Goal: Information Seeking & Learning: Find specific fact

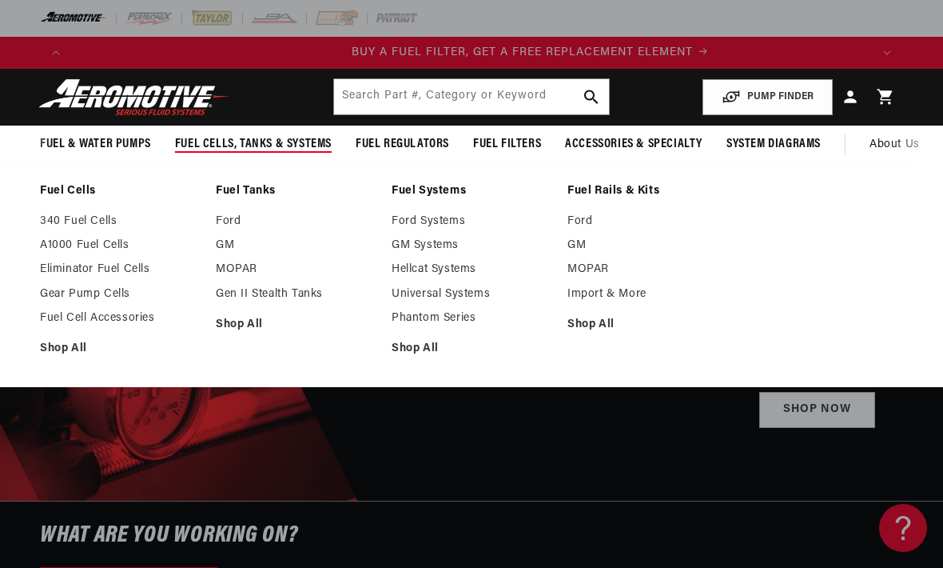
scroll to position [0, 800]
click at [150, 322] on link "Fuel Cell Accessories" at bounding box center [120, 318] width 160 height 14
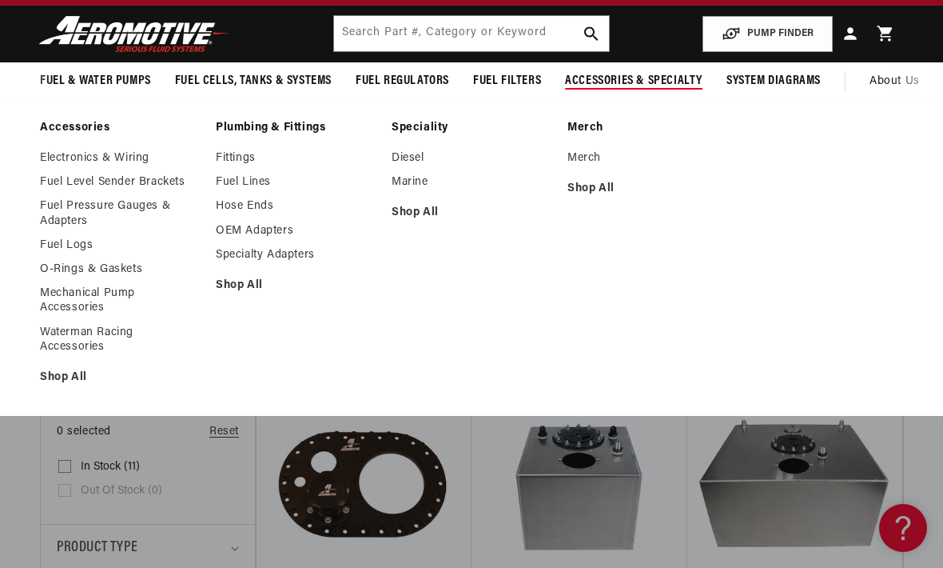
scroll to position [0, 1599]
click at [253, 289] on link "Shop All" at bounding box center [296, 285] width 160 height 14
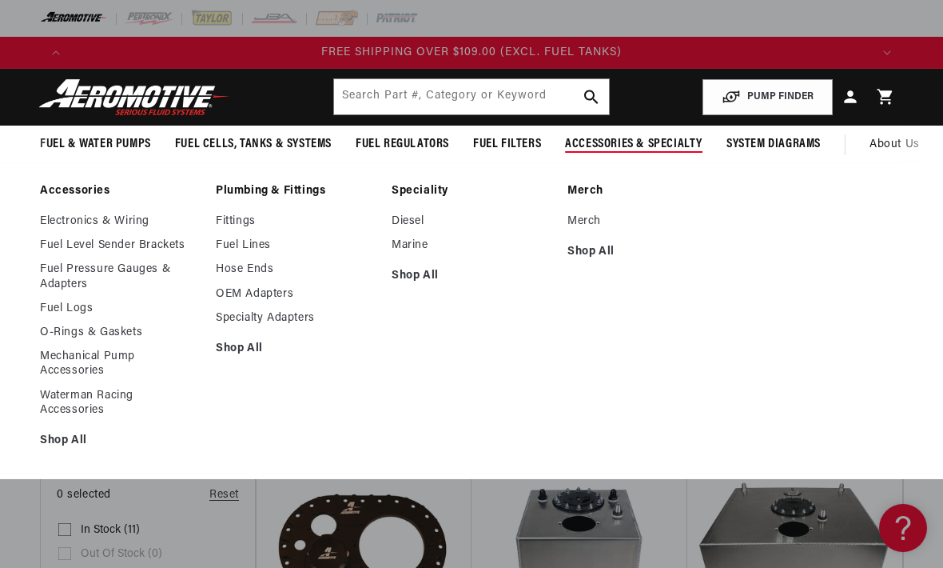
scroll to position [0, 2399]
click at [521, 106] on input "text" at bounding box center [472, 96] width 276 height 35
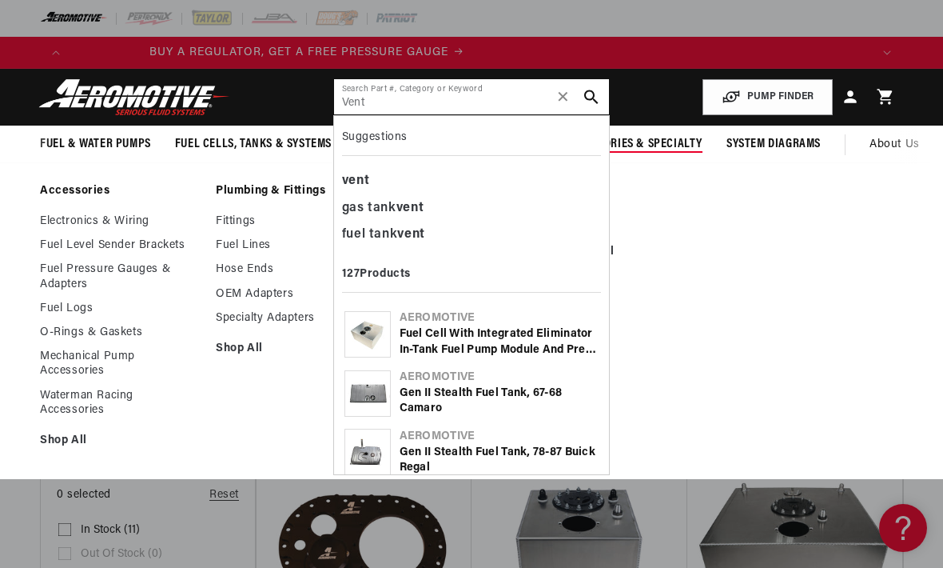
scroll to position [0, 0]
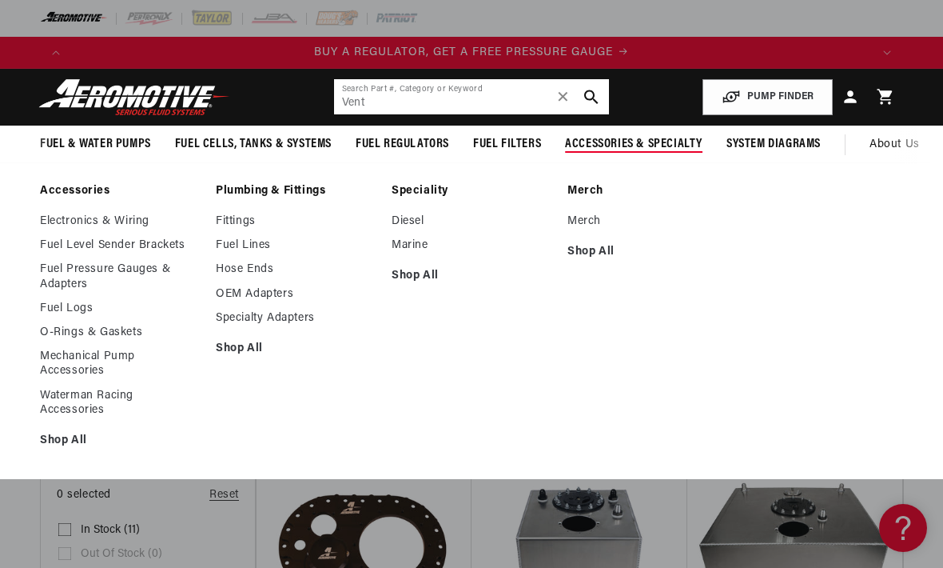
type input "Vent"
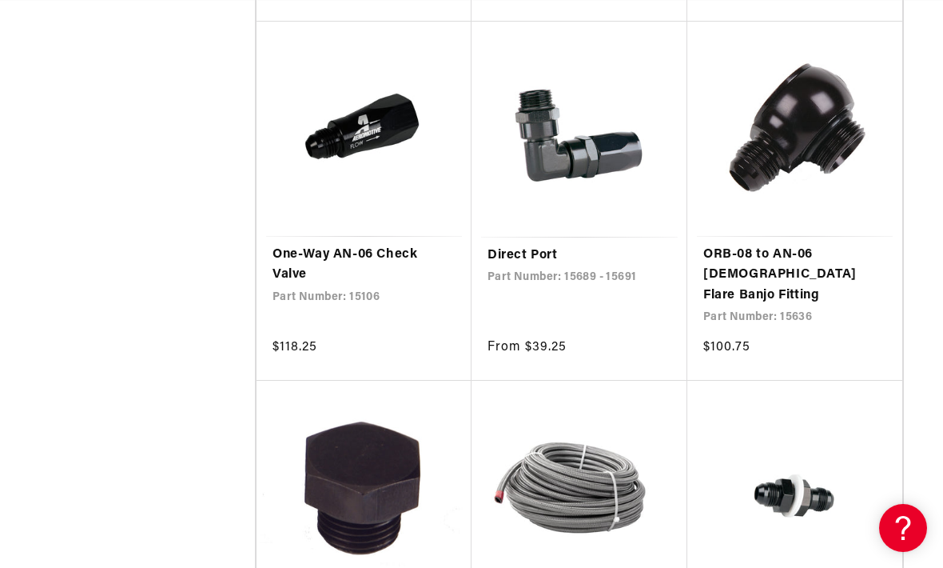
scroll to position [0, 1599]
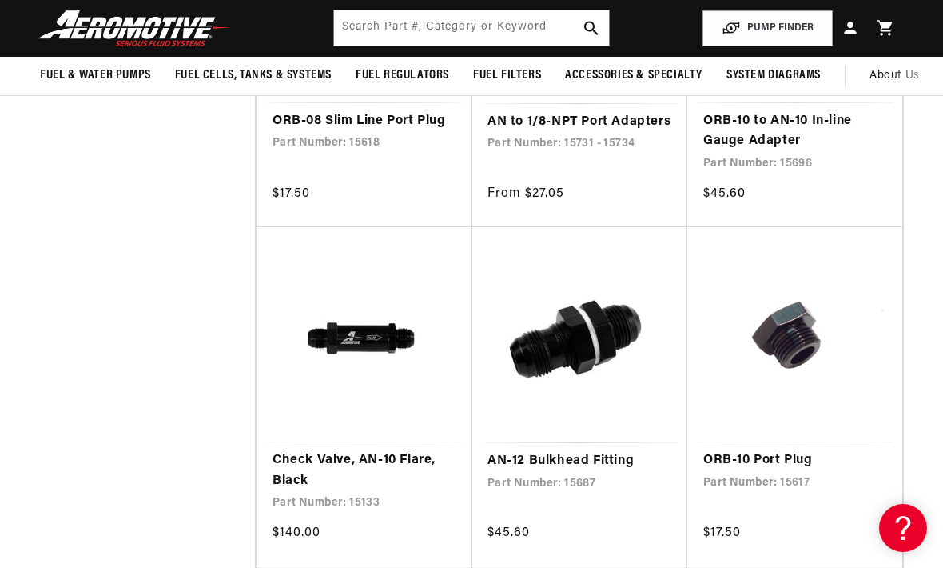
scroll to position [2802, 0]
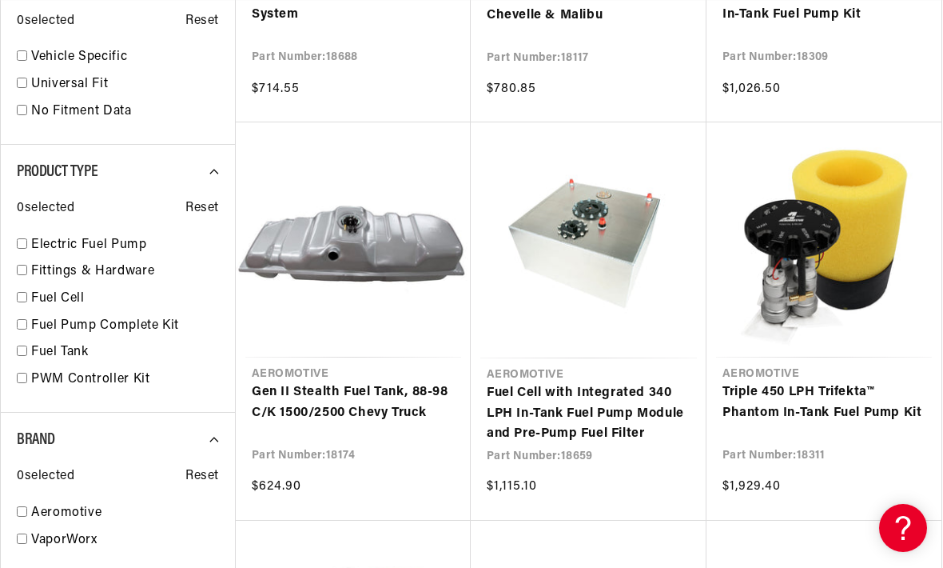
scroll to position [0, 800]
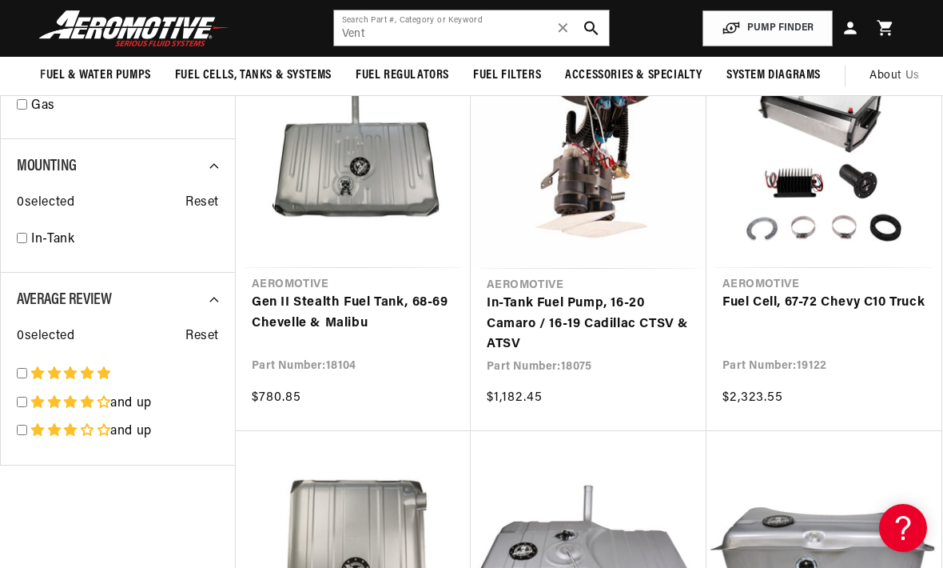
scroll to position [0, 1599]
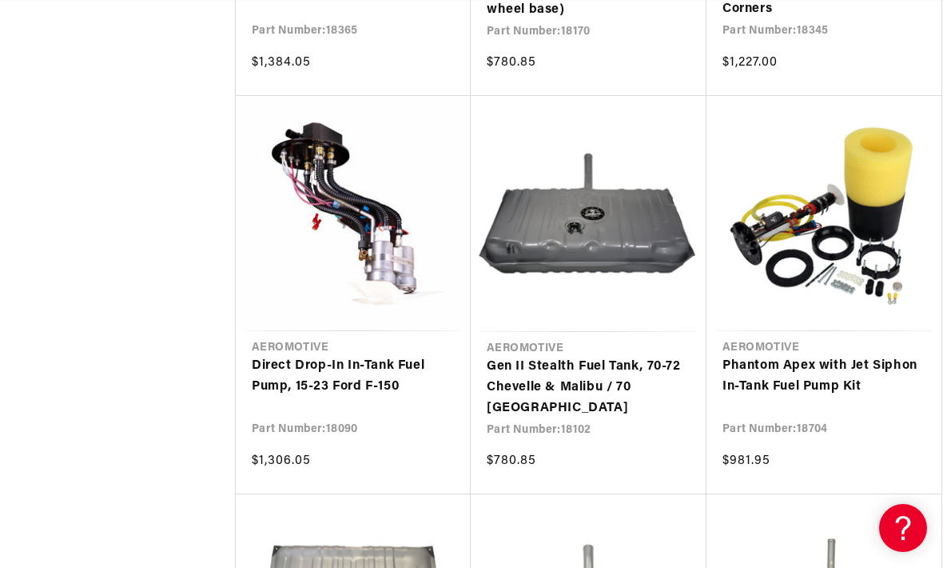
scroll to position [0, 800]
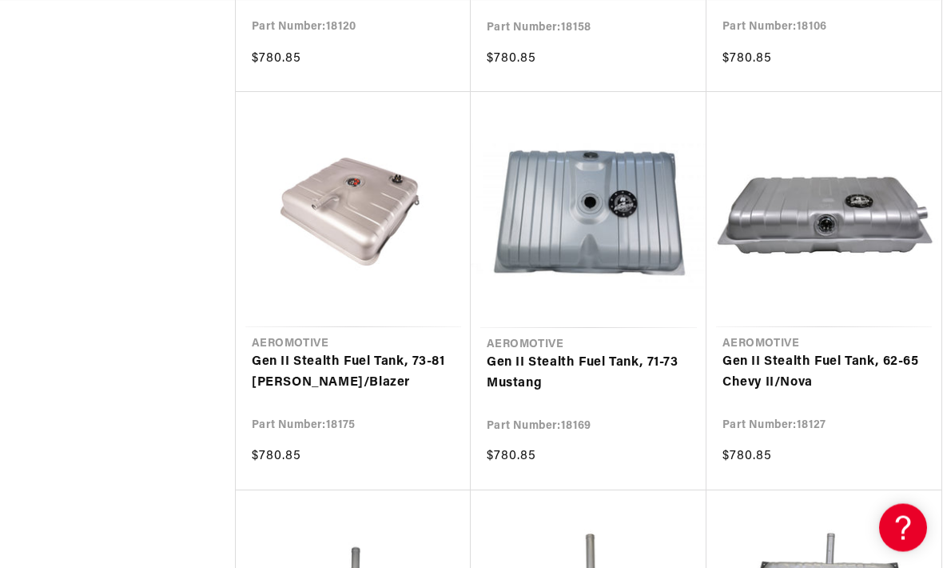
scroll to position [8160, 0]
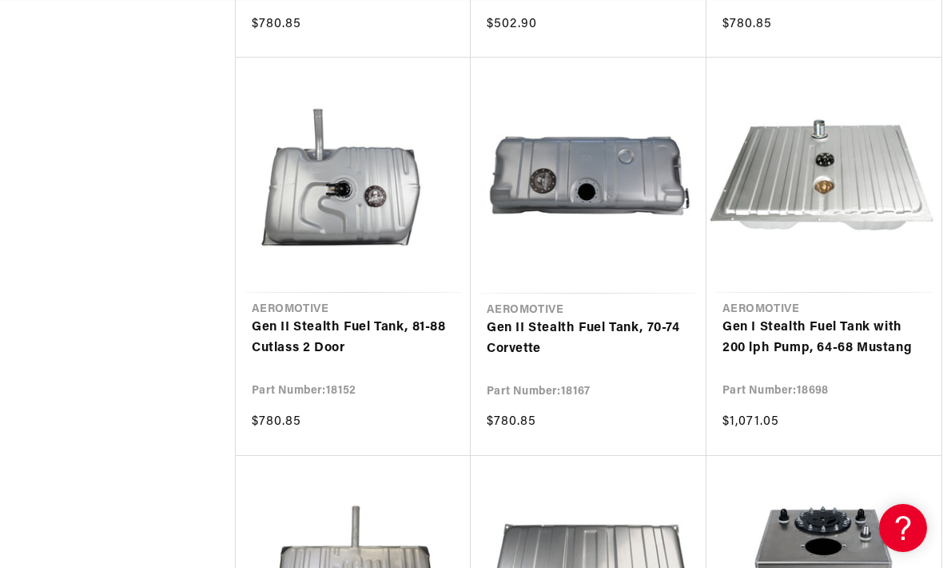
scroll to position [0, 2399]
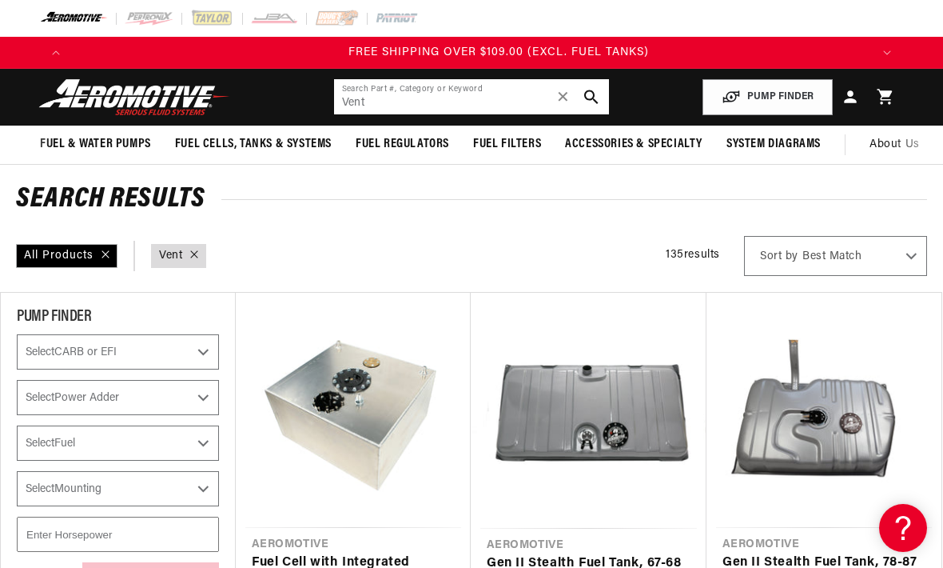
click at [349, 94] on input "Vent" at bounding box center [472, 96] width 276 height 35
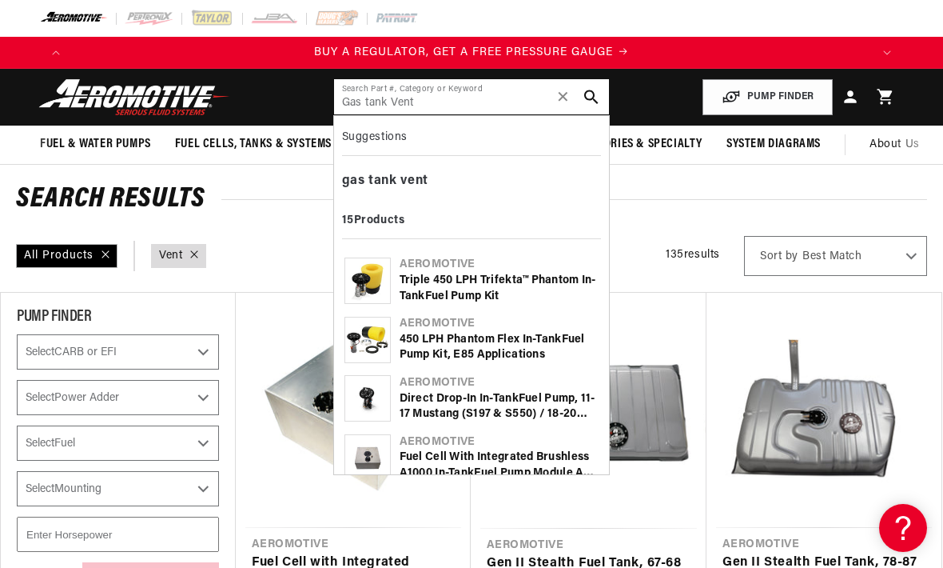
type input "Gas tank Vent"
